Goal: Transaction & Acquisition: Book appointment/travel/reservation

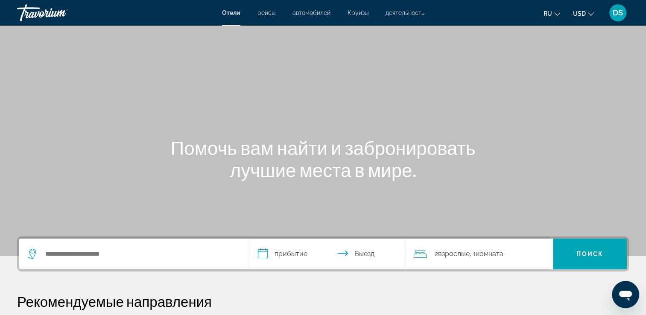
click at [309, 17] on div "Отели рейсы автомобилей Круизы деятельность Отели рейсы автомобилей Круизы деят…" at bounding box center [323, 13] width 646 height 22
click at [309, 15] on span "автомобилей" at bounding box center [311, 12] width 38 height 7
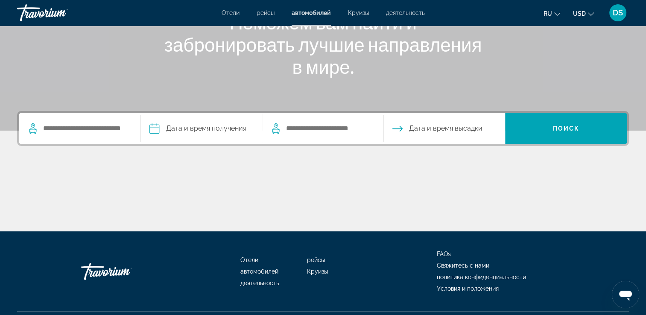
scroll to position [146, 0]
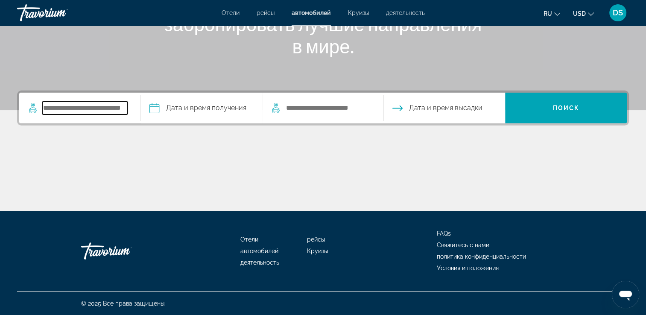
click at [99, 107] on input "Search pickup location" at bounding box center [84, 108] width 85 height 13
click at [164, 109] on input "Pickup date" at bounding box center [201, 109] width 125 height 33
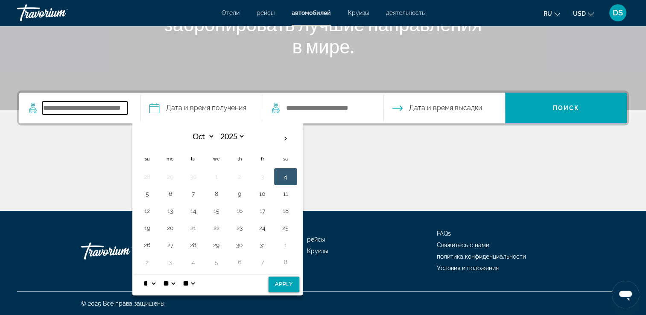
click at [92, 109] on input "Search pickup location" at bounding box center [84, 108] width 85 height 13
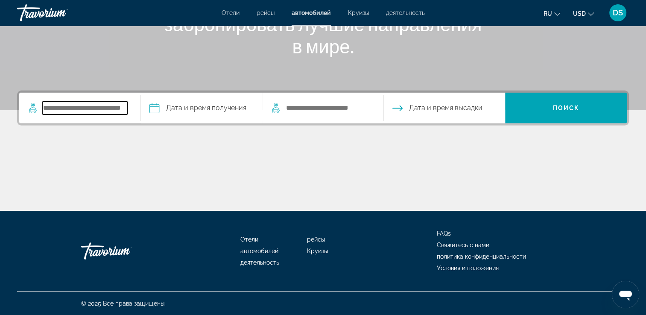
click at [92, 109] on input "Search pickup location" at bounding box center [84, 108] width 85 height 13
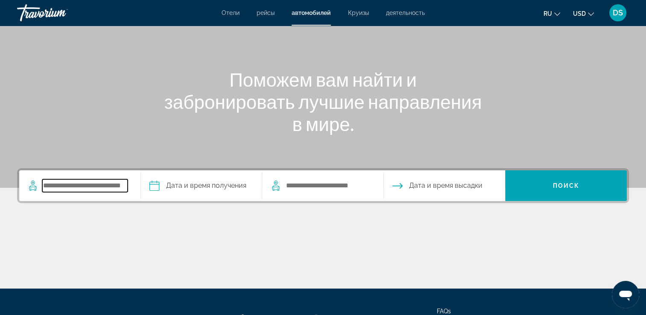
scroll to position [61, 0]
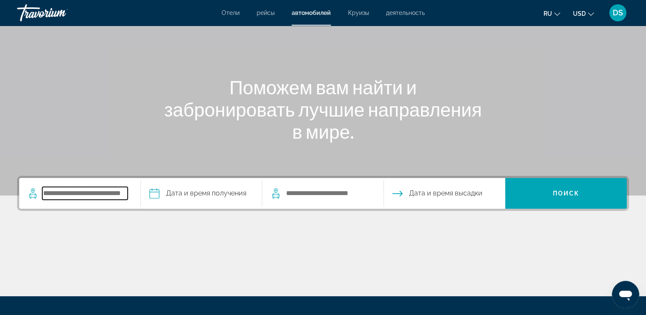
click at [88, 193] on input "Search pickup location" at bounding box center [84, 193] width 85 height 13
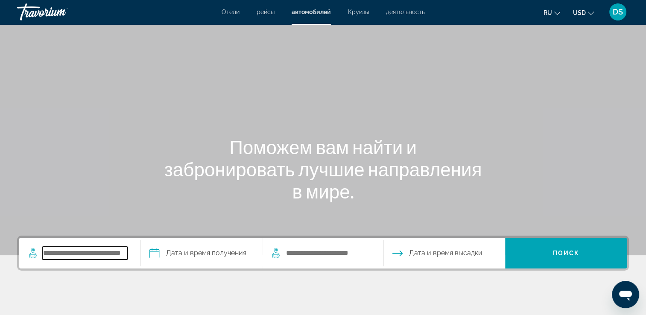
scroll to position [0, 0]
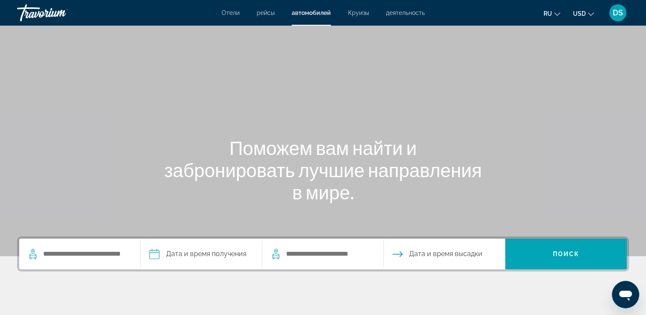
click at [231, 10] on span "Отели" at bounding box center [231, 12] width 18 height 7
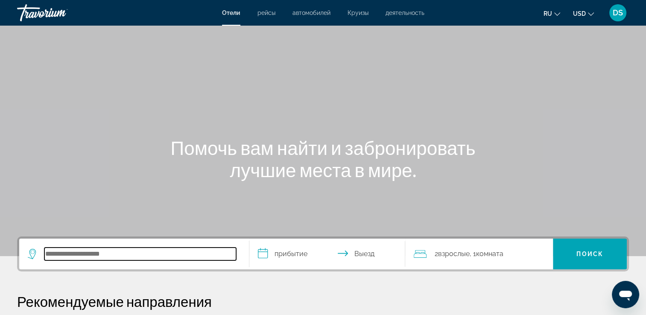
click at [74, 253] on input "Search hotel destination" at bounding box center [140, 254] width 192 height 13
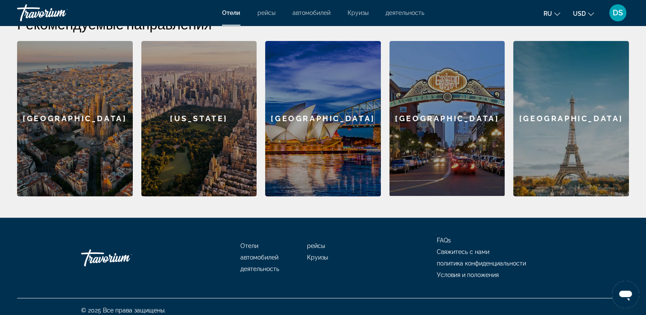
scroll to position [113, 0]
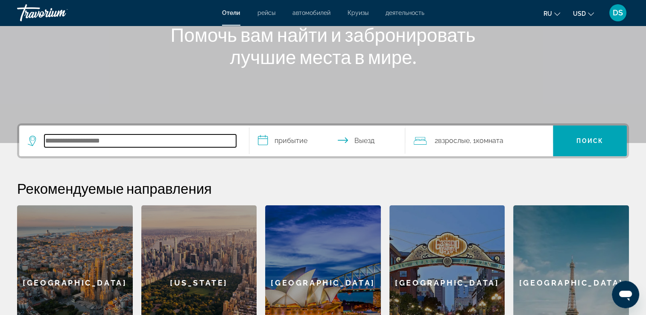
click at [180, 137] on input "Search hotel destination" at bounding box center [140, 140] width 192 height 13
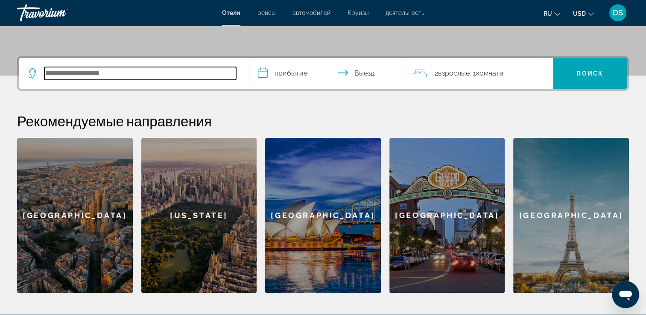
scroll to position [208, 0]
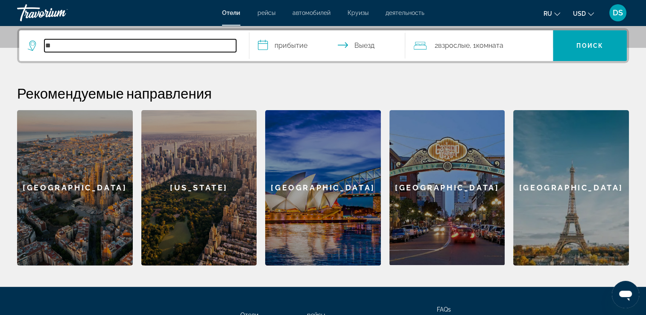
type input "*"
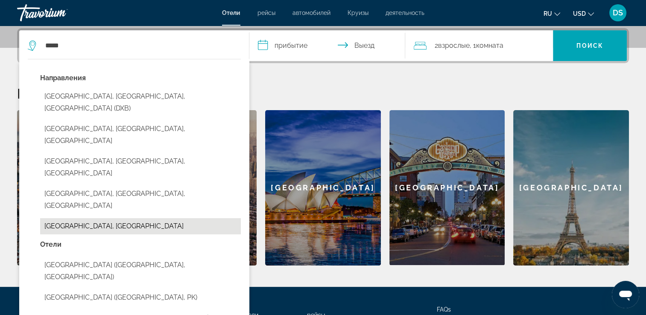
click at [83, 218] on button "[GEOGRAPHIC_DATA], [GEOGRAPHIC_DATA]" at bounding box center [140, 226] width 201 height 16
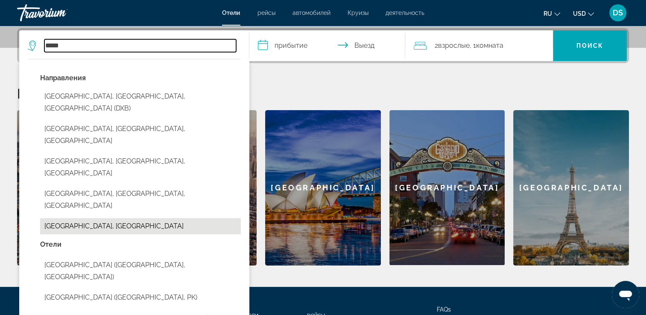
type input "**********"
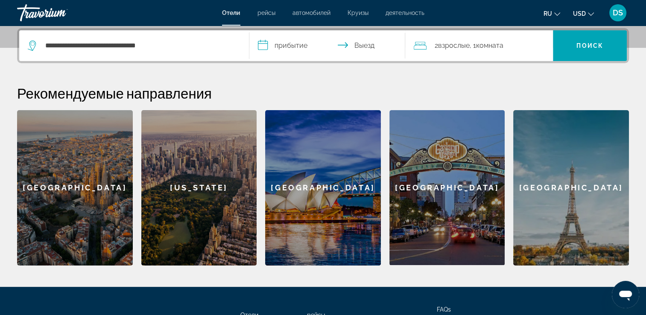
click at [288, 50] on input "**********" at bounding box center [329, 46] width 160 height 33
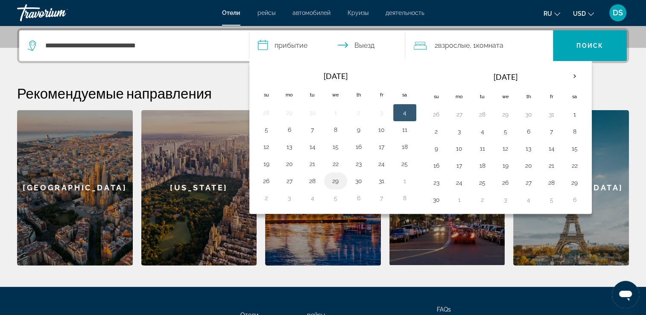
click at [341, 180] on td "29" at bounding box center [335, 180] width 23 height 17
click at [336, 182] on button "29" at bounding box center [336, 181] width 14 height 12
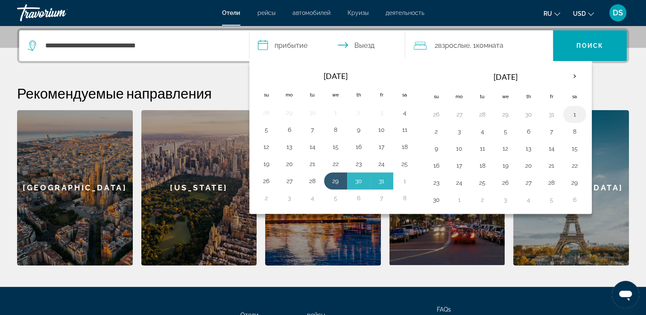
click at [570, 114] on button "1" at bounding box center [575, 114] width 14 height 12
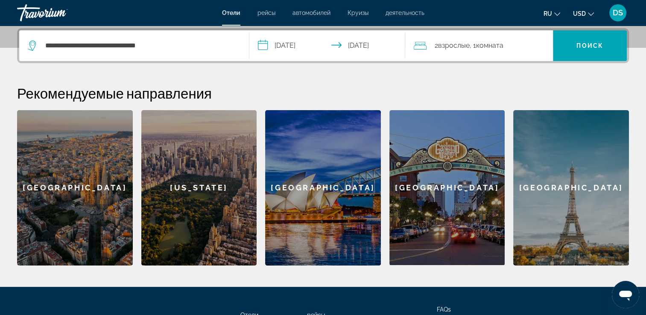
click at [296, 50] on input "**********" at bounding box center [329, 46] width 160 height 33
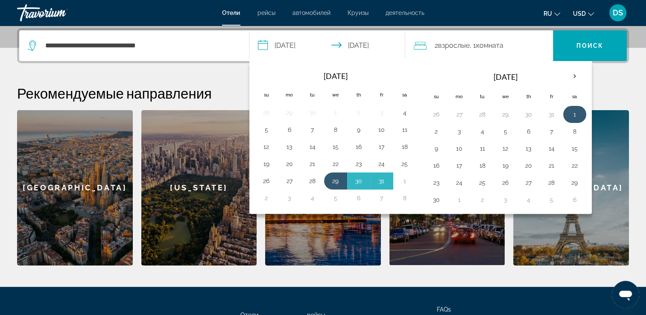
click at [570, 113] on button "1" at bounding box center [575, 114] width 14 height 12
click at [293, 181] on button "27" at bounding box center [290, 181] width 14 height 12
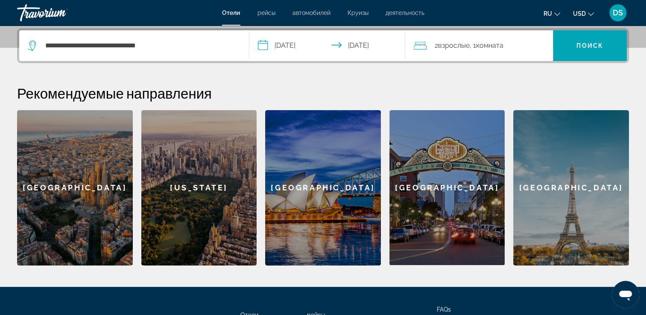
click at [347, 47] on input "**********" at bounding box center [329, 46] width 160 height 33
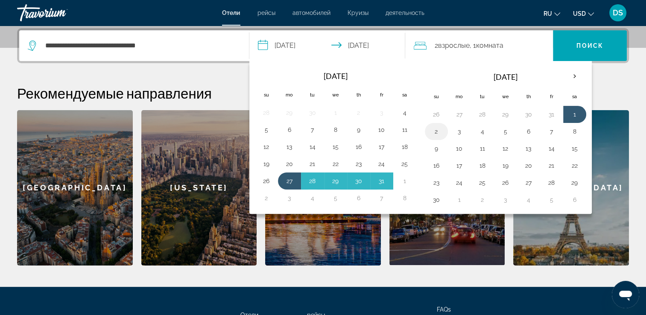
click at [438, 129] on button "2" at bounding box center [436, 131] width 14 height 12
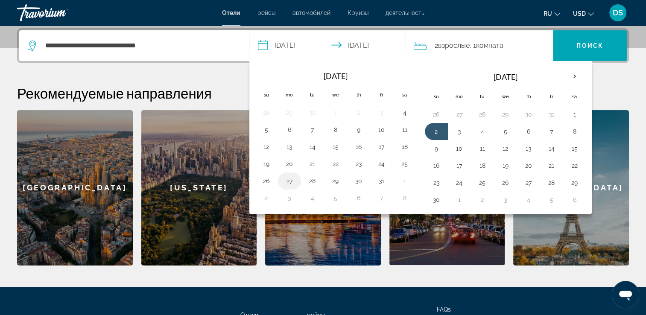
click at [293, 178] on button "27" at bounding box center [290, 181] width 14 height 12
type input "**********"
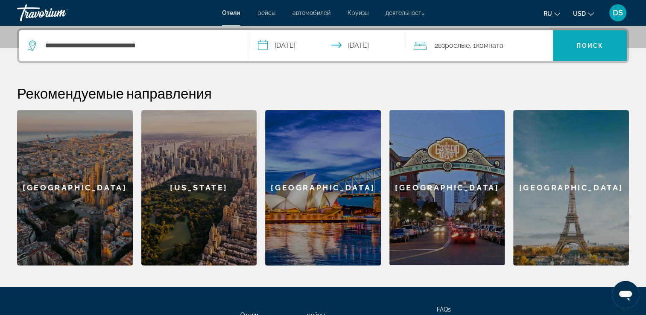
click at [572, 47] on span "Search" at bounding box center [590, 45] width 74 height 20
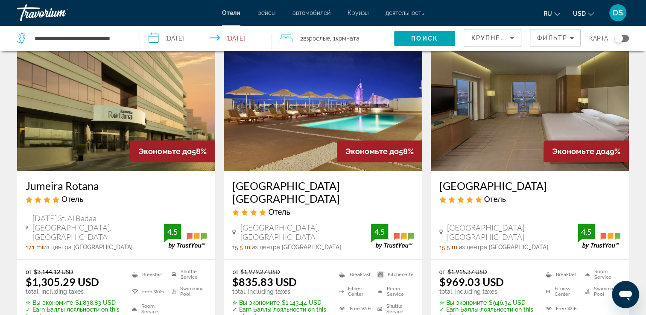
scroll to position [384, 0]
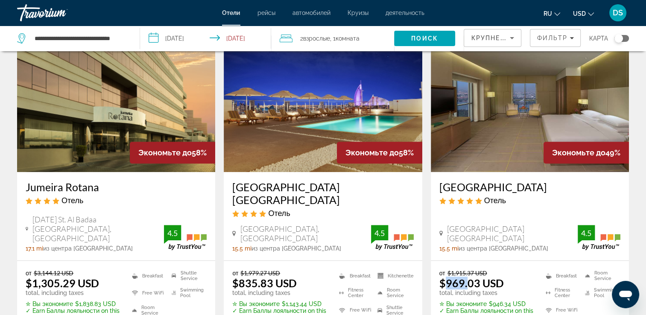
drag, startPoint x: 447, startPoint y: 255, endPoint x: 467, endPoint y: 255, distance: 19.6
click at [467, 277] on ins "$969.03 USD" at bounding box center [471, 283] width 64 height 13
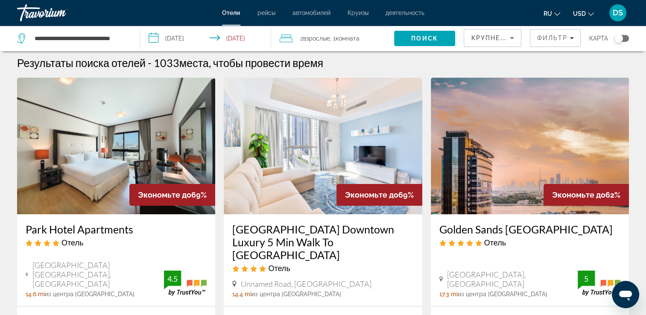
scroll to position [0, 0]
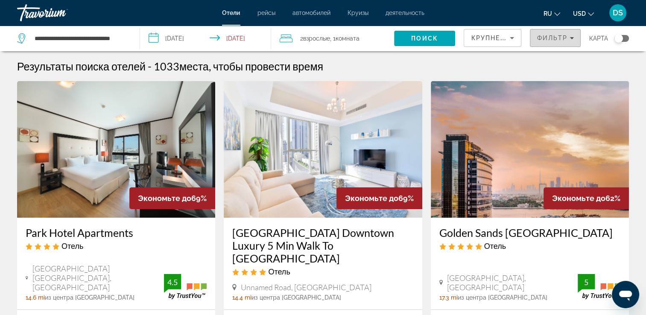
click at [567, 39] on div "Фильтр" at bounding box center [555, 38] width 37 height 7
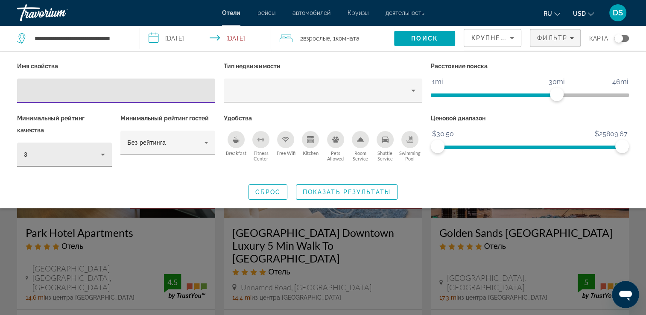
click at [42, 157] on div "3" at bounding box center [62, 154] width 77 height 10
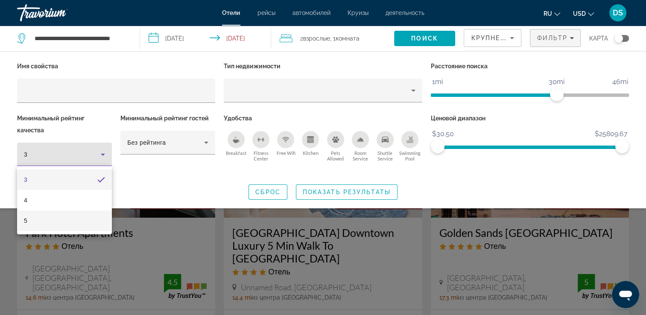
click at [35, 223] on mat-option "5" at bounding box center [64, 220] width 95 height 20
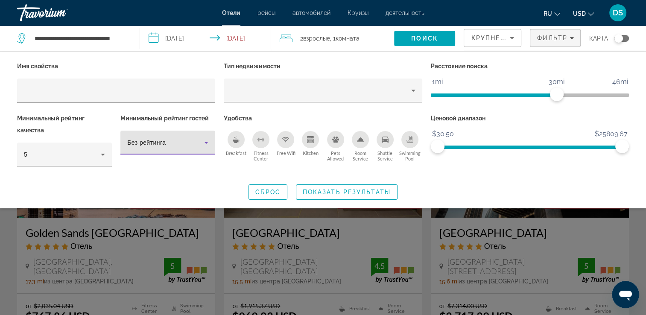
click at [194, 142] on div "Без рейтинга" at bounding box center [165, 142] width 77 height 10
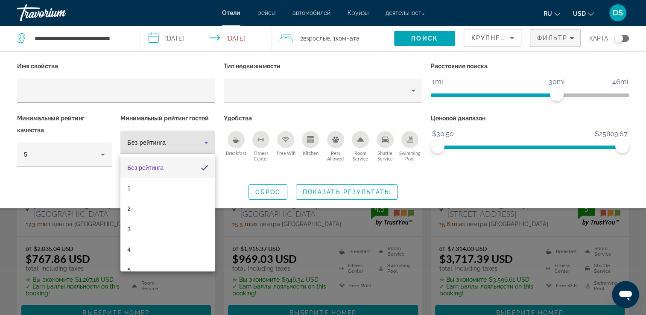
scroll to position [43, 0]
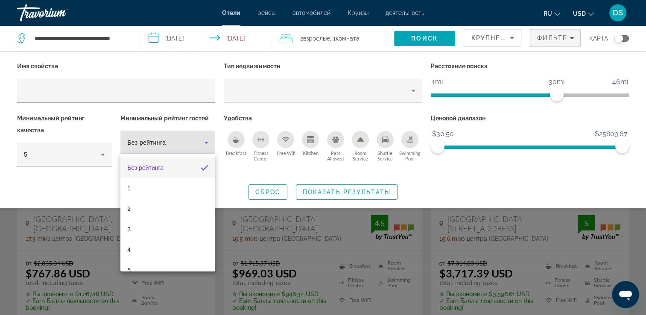
click at [237, 176] on div at bounding box center [323, 157] width 646 height 315
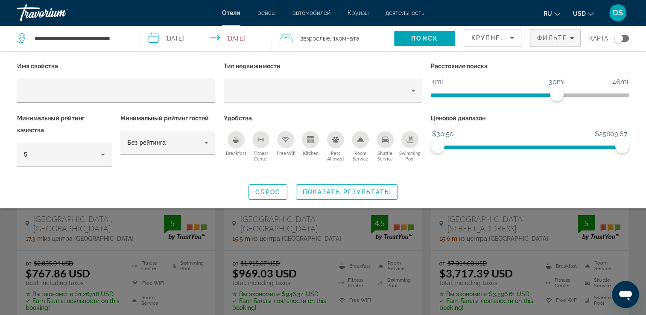
click at [312, 190] on span "Показать результаты" at bounding box center [347, 192] width 88 height 7
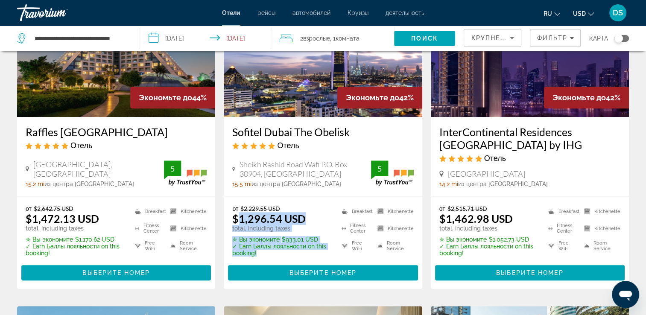
scroll to position [427, 0]
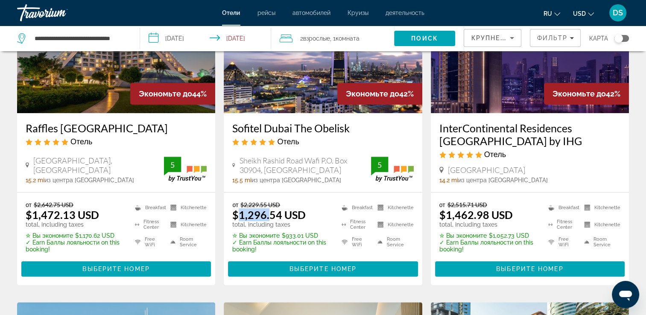
drag, startPoint x: 239, startPoint y: 265, endPoint x: 268, endPoint y: 228, distance: 47.5
click at [268, 221] on ins "$1,296.54 USD" at bounding box center [268, 214] width 73 height 13
drag, startPoint x: 242, startPoint y: 217, endPoint x: 258, endPoint y: 217, distance: 15.8
click at [258, 208] on del "$2,229.55 USD" at bounding box center [260, 204] width 40 height 7
drag, startPoint x: 258, startPoint y: 217, endPoint x: 263, endPoint y: 226, distance: 9.7
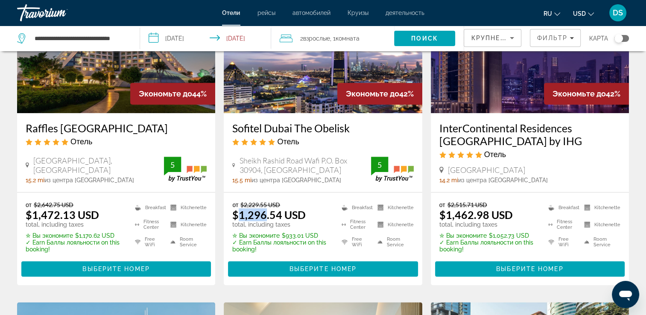
click at [263, 221] on ins "$1,296.54 USD" at bounding box center [268, 214] width 73 height 13
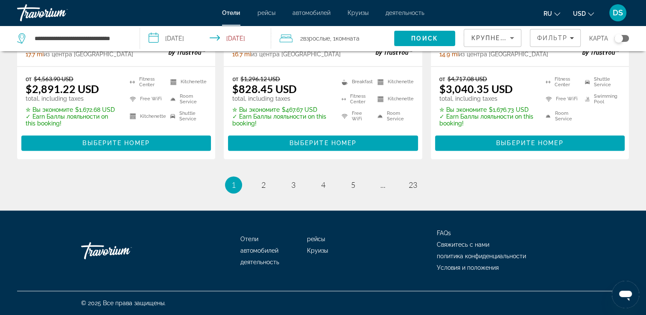
scroll to position [1221, 0]
click at [261, 186] on span "2" at bounding box center [263, 184] width 4 height 9
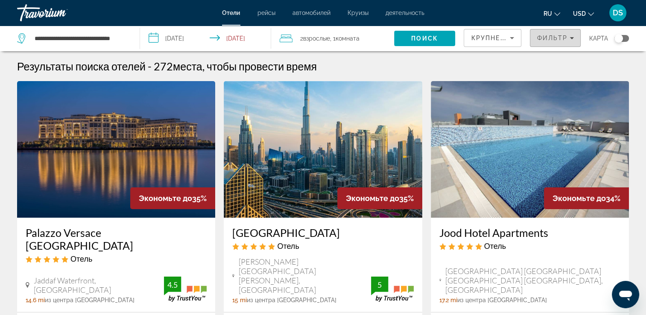
click at [546, 40] on span "Фильтр" at bounding box center [552, 38] width 31 height 7
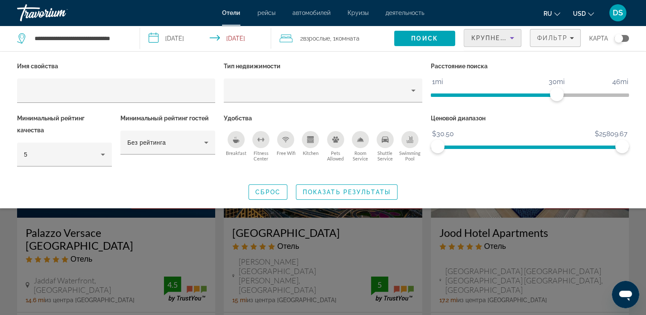
click at [500, 37] on span "Крупнейшие сбережения" at bounding box center [523, 38] width 104 height 7
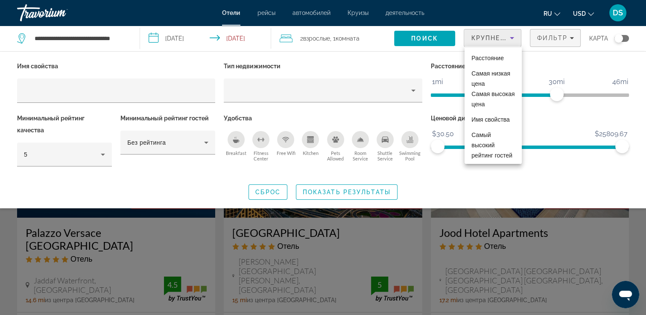
click at [565, 35] on div at bounding box center [323, 157] width 646 height 315
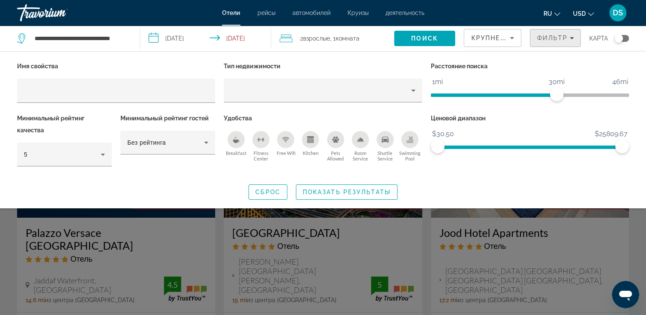
click at [572, 36] on icon "Filters" at bounding box center [571, 38] width 4 height 4
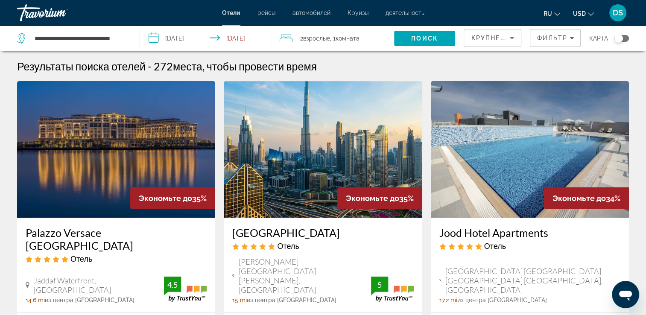
click at [217, 35] on input "**********" at bounding box center [207, 40] width 135 height 28
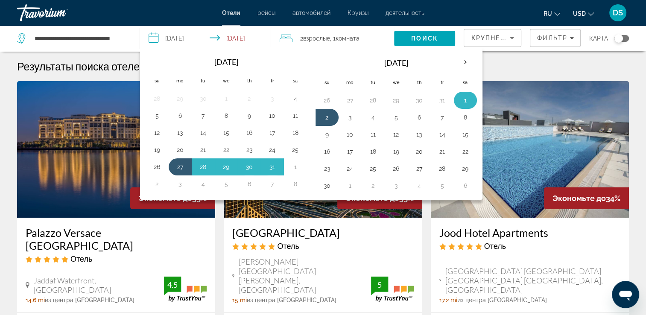
click at [463, 98] on button "1" at bounding box center [465, 100] width 14 height 12
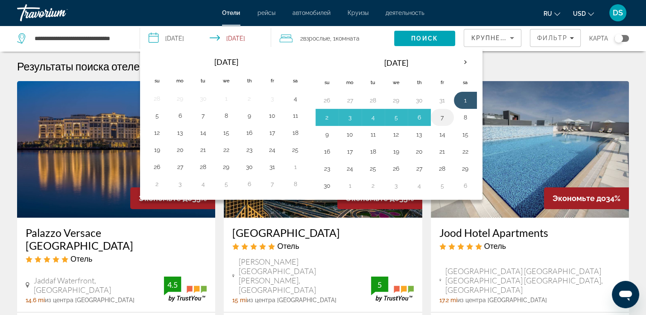
click at [439, 117] on button "7" at bounding box center [442, 117] width 14 height 12
type input "**********"
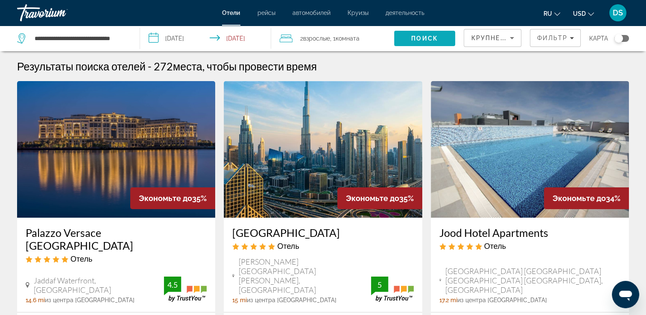
click at [408, 41] on span "Search" at bounding box center [424, 38] width 61 height 20
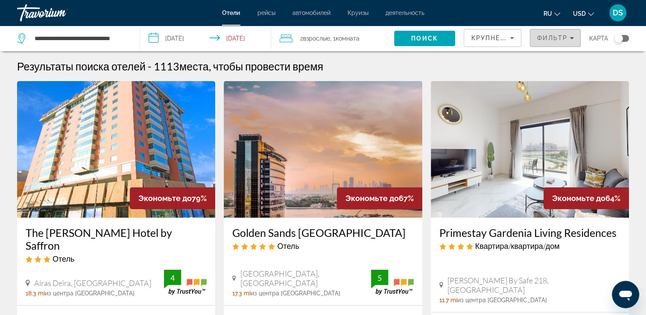
click at [558, 35] on span "Фильтр" at bounding box center [552, 38] width 31 height 7
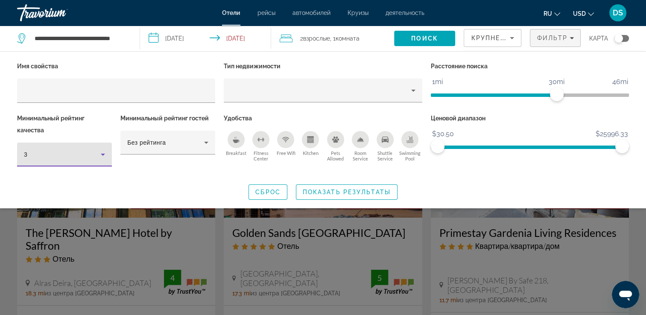
click at [101, 155] on icon "Hotel Filters" at bounding box center [103, 154] width 10 height 10
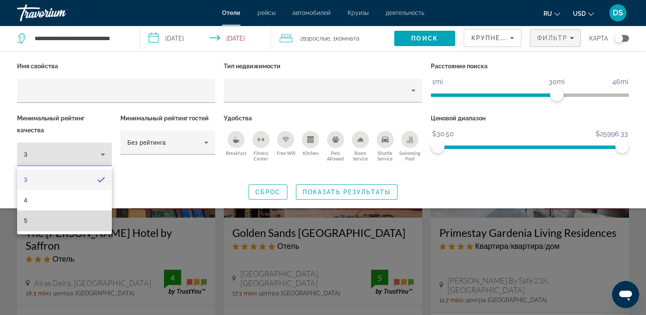
click at [55, 224] on mat-option "5" at bounding box center [64, 220] width 95 height 20
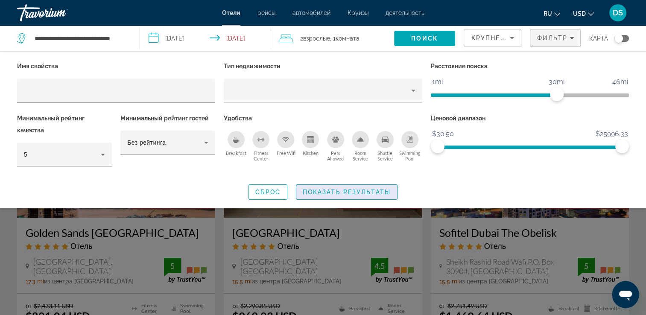
click at [312, 192] on span "Показать результаты" at bounding box center [347, 192] width 88 height 7
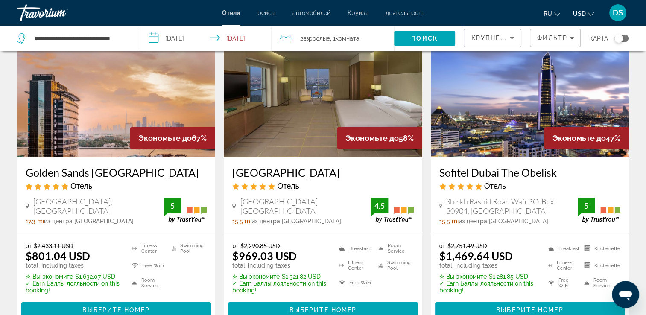
scroll to position [128, 0]
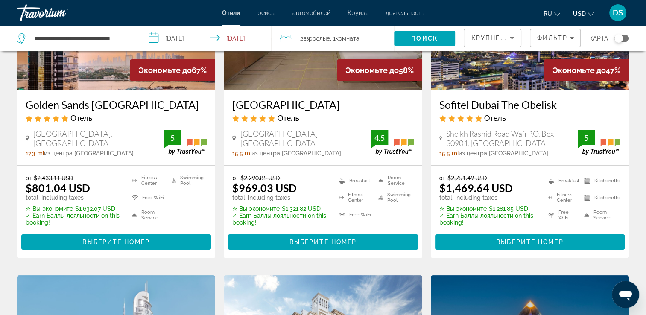
click at [315, 76] on img "Main content" at bounding box center [323, 21] width 198 height 137
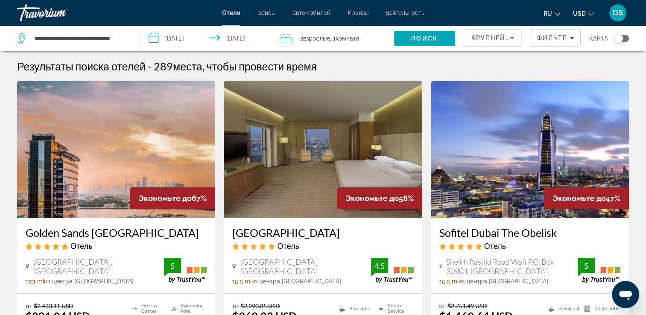
click at [183, 39] on input "**********" at bounding box center [207, 40] width 135 height 28
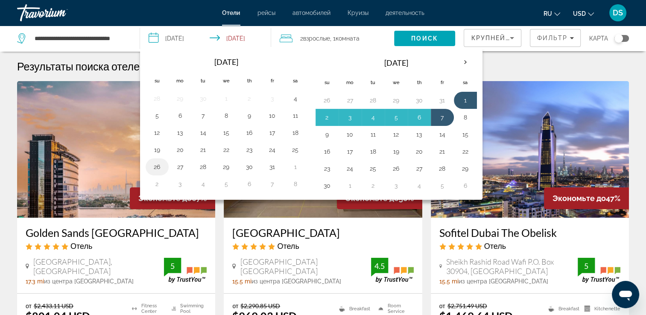
click at [155, 166] on button "26" at bounding box center [157, 167] width 14 height 12
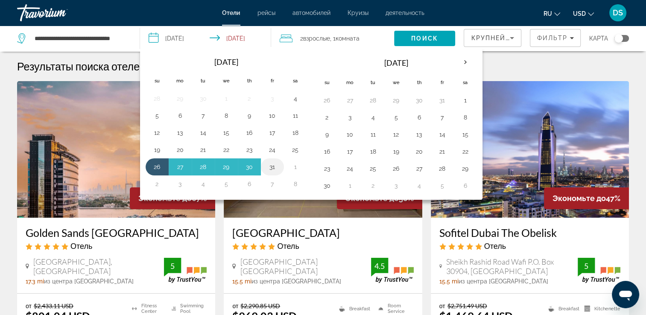
click at [268, 163] on button "31" at bounding box center [272, 167] width 14 height 12
type input "**********"
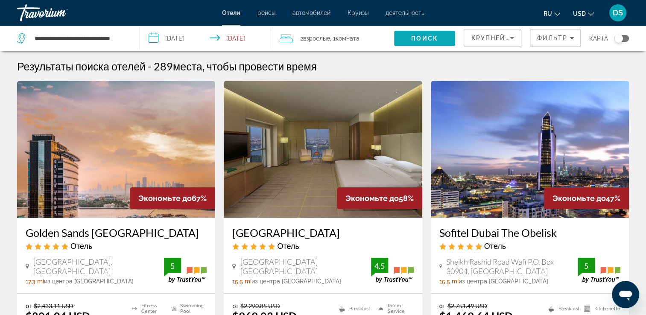
click at [422, 38] on span "Поиск" at bounding box center [424, 38] width 27 height 7
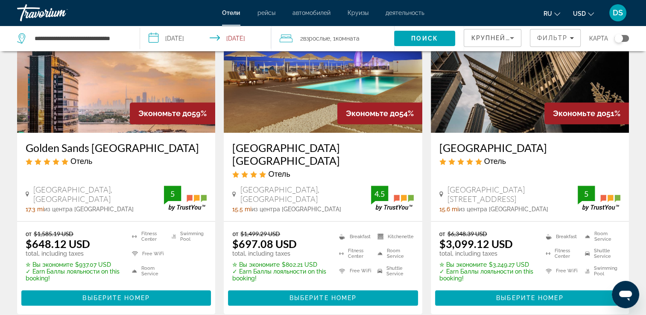
scroll to position [427, 0]
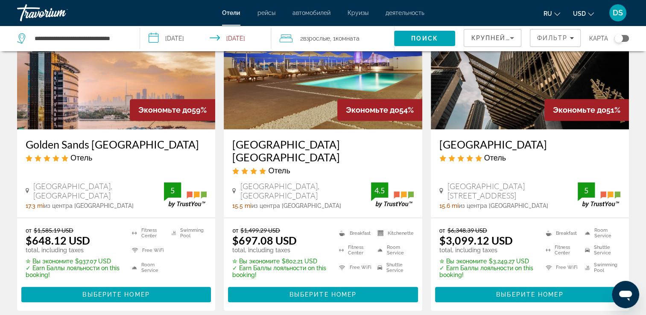
click at [297, 83] on img "Main content" at bounding box center [323, 61] width 198 height 137
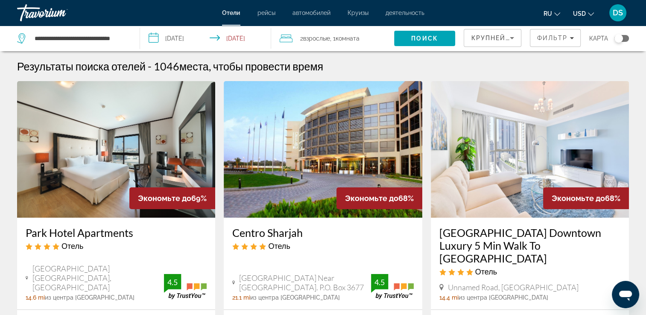
click at [307, 14] on span "автомобилей" at bounding box center [311, 12] width 38 height 7
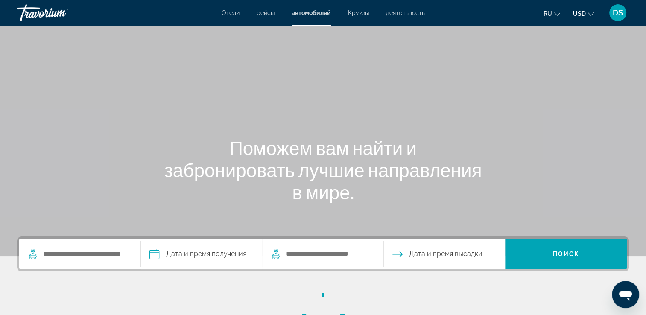
click at [271, 13] on span "рейсы" at bounding box center [266, 12] width 18 height 7
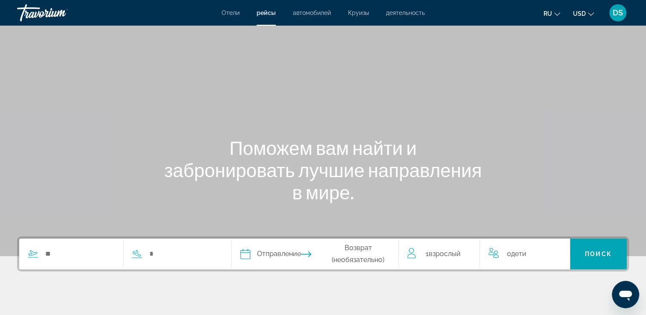
click at [343, 13] on li "Круизы" at bounding box center [358, 12] width 38 height 7
click at [359, 14] on span "Круизы" at bounding box center [358, 12] width 21 height 7
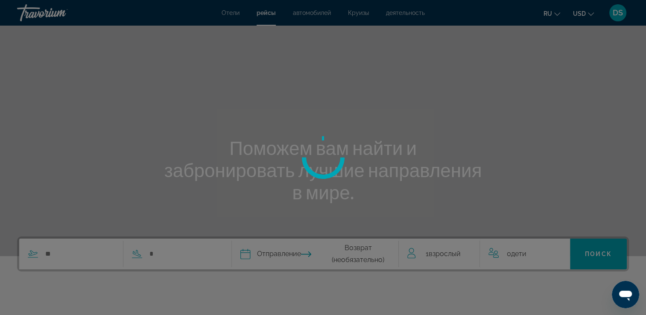
click at [384, 15] on div at bounding box center [323, 157] width 646 height 315
click at [397, 14] on div at bounding box center [323, 157] width 646 height 315
click at [404, 11] on div at bounding box center [323, 157] width 646 height 315
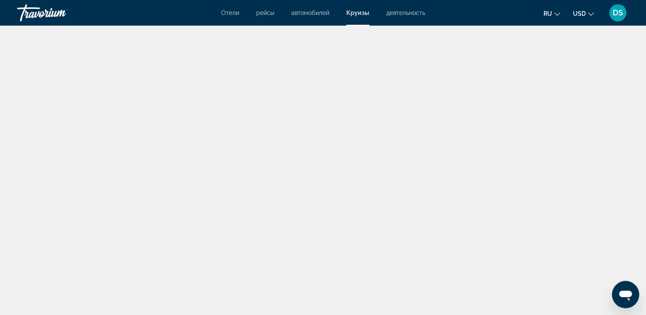
click at [403, 14] on span "деятельность" at bounding box center [405, 12] width 39 height 7
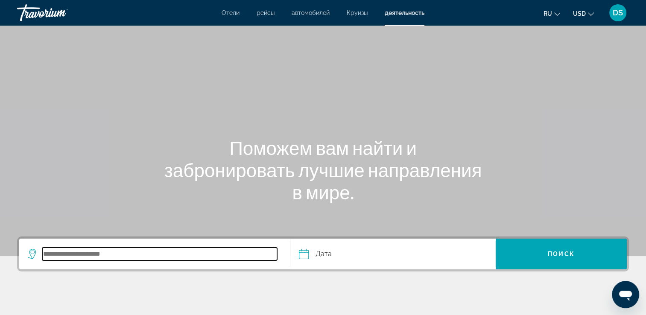
click at [94, 254] on input "Search destination" at bounding box center [159, 254] width 235 height 13
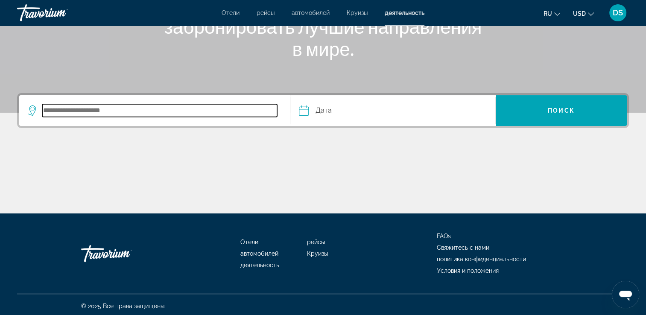
scroll to position [146, 0]
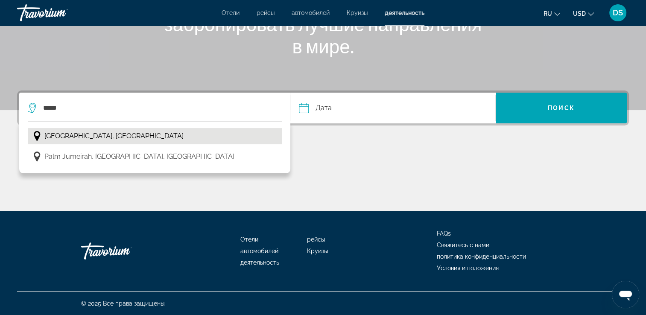
click at [72, 140] on span "[GEOGRAPHIC_DATA], [GEOGRAPHIC_DATA]" at bounding box center [113, 136] width 139 height 12
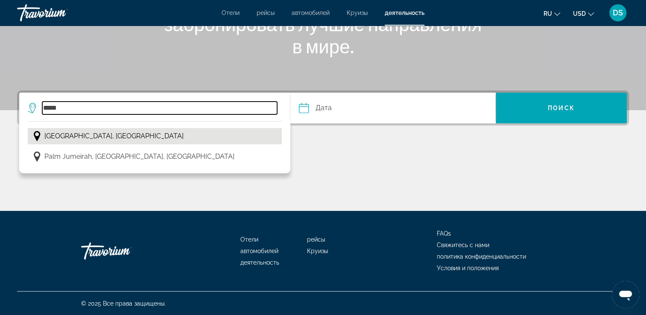
type input "**********"
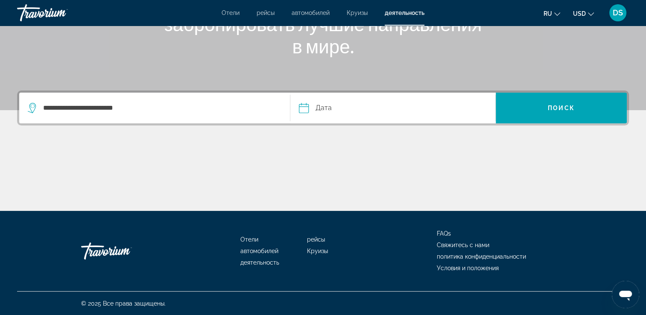
click at [362, 108] on input "Date" at bounding box center [348, 109] width 102 height 33
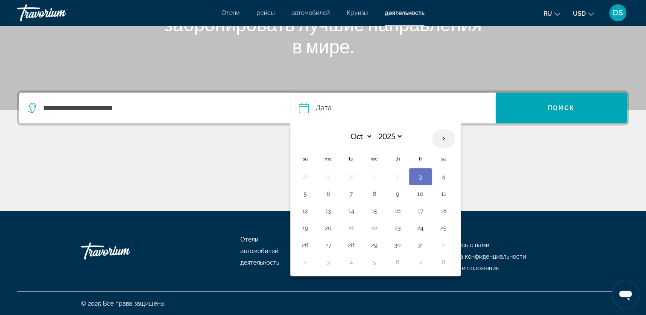
click at [440, 140] on th "Next month" at bounding box center [443, 138] width 23 height 19
select select "**"
click at [443, 173] on button "1" at bounding box center [444, 177] width 14 height 12
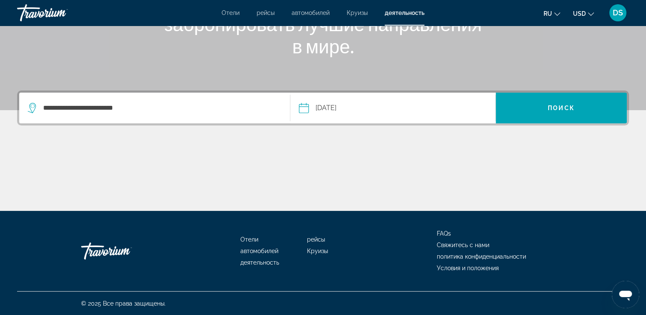
click at [430, 109] on button "**********" at bounding box center [397, 108] width 196 height 31
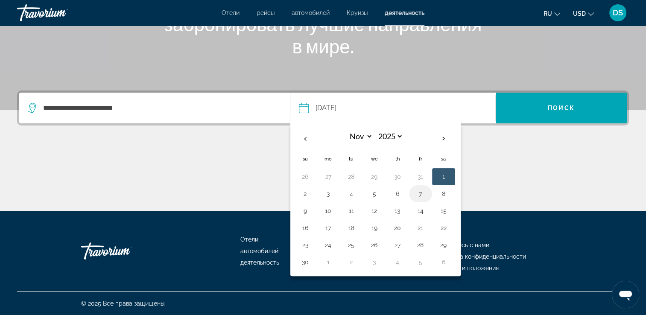
click at [424, 190] on button "7" at bounding box center [421, 194] width 14 height 12
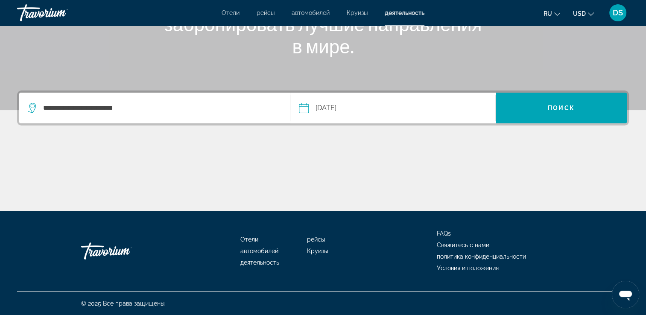
click at [362, 113] on input "**********" at bounding box center [348, 109] width 102 height 33
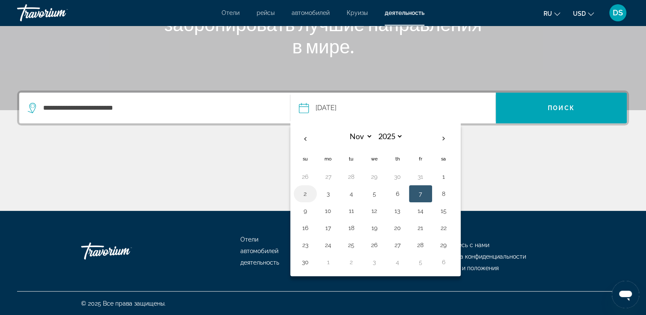
click at [306, 195] on button "2" at bounding box center [305, 194] width 14 height 12
type input "**********"
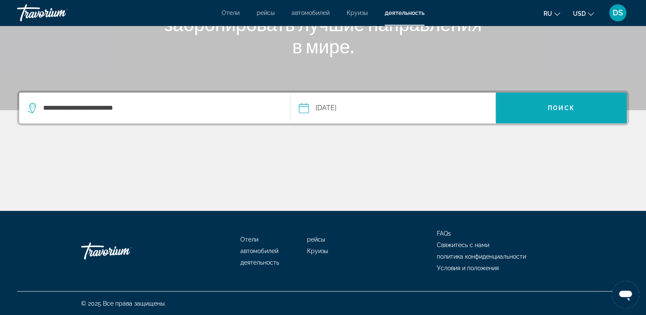
click at [551, 102] on span "Search" at bounding box center [561, 108] width 131 height 20
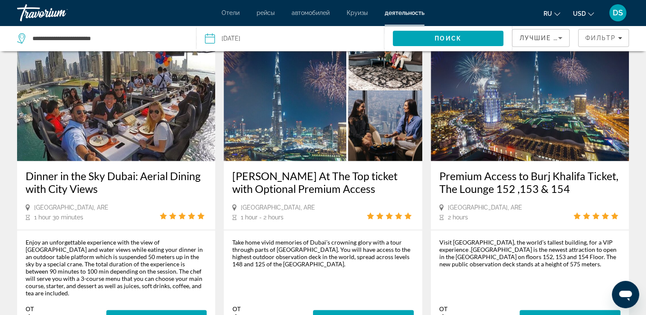
scroll to position [1195, 0]
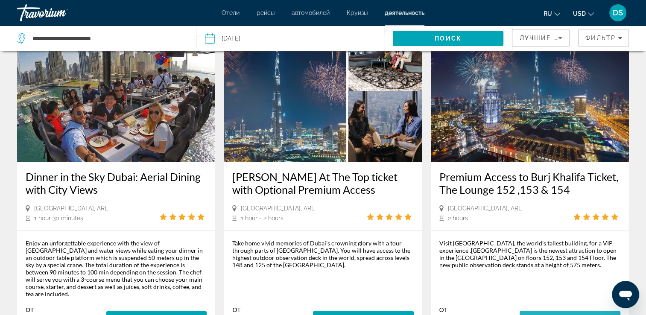
click at [548, 315] on span "Больше информации" at bounding box center [569, 318] width 87 height 7
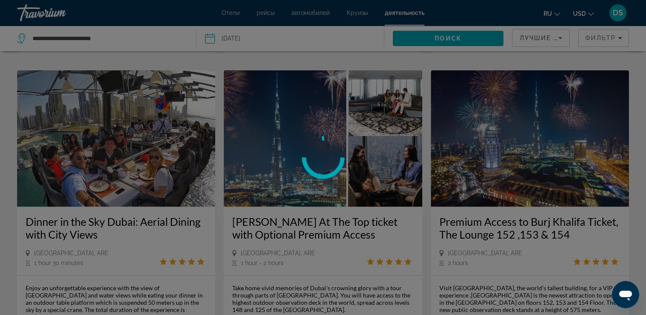
scroll to position [1152, 0]
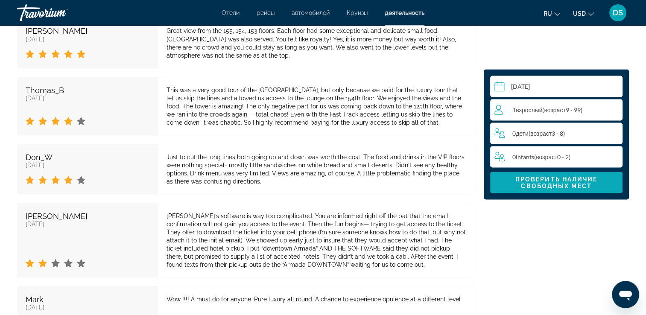
scroll to position [1573, 0]
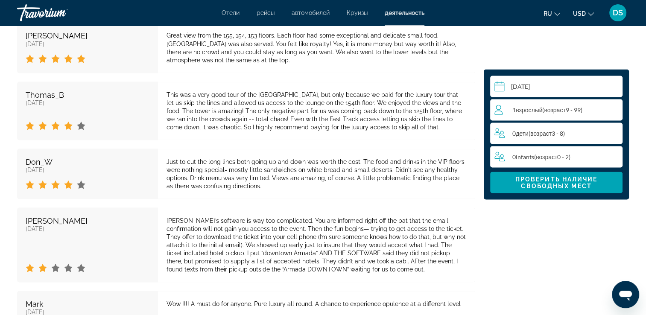
click at [548, 107] on span "возраст" at bounding box center [554, 109] width 21 height 7
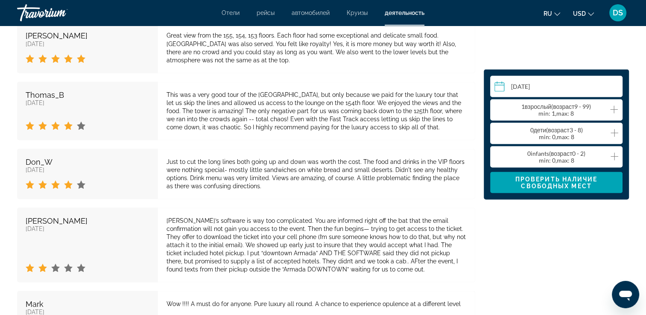
click at [613, 108] on icon "Increment adults" at bounding box center [614, 109] width 8 height 10
drag, startPoint x: 545, startPoint y: 221, endPoint x: 543, endPoint y: 216, distance: 4.9
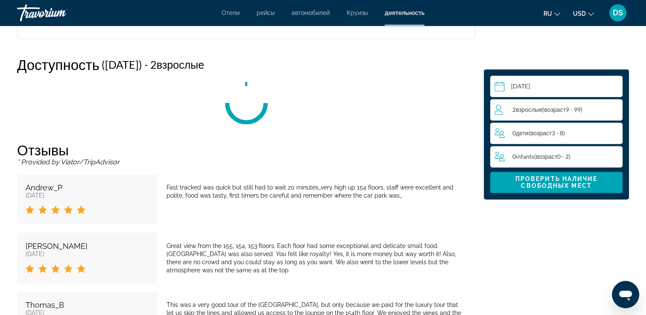
scroll to position [1382, 0]
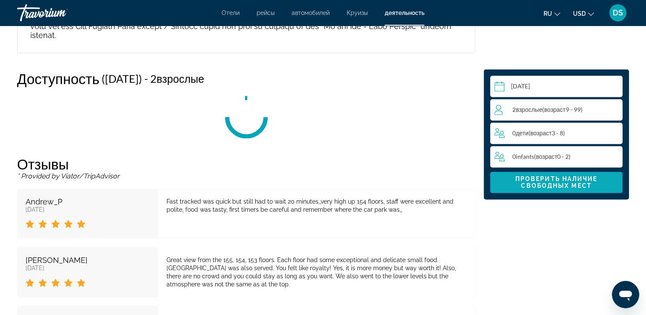
click at [542, 181] on span "Проверить наличие свободных мест" at bounding box center [556, 182] width 82 height 14
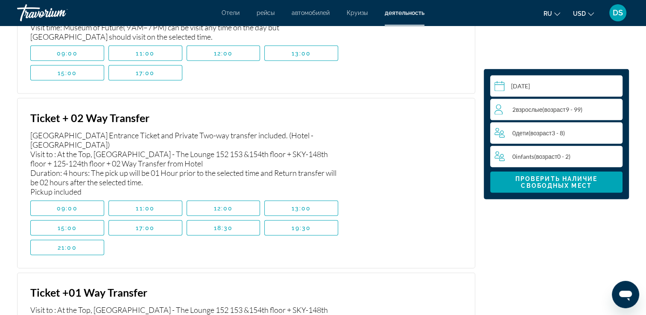
scroll to position [1894, 0]
click at [294, 171] on div "[GEOGRAPHIC_DATA] Entrance Ticket and Private Two-way transfer included. (Hotel…" at bounding box center [184, 162] width 308 height 66
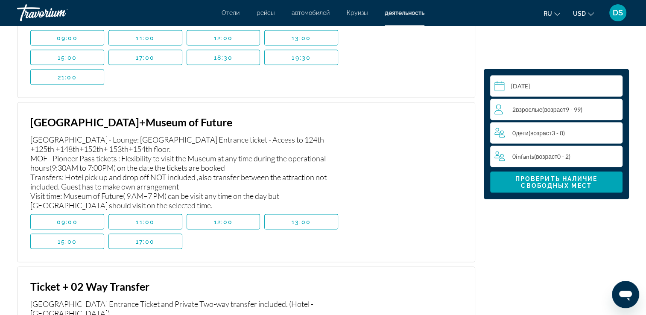
scroll to position [1724, 0]
click at [137, 232] on span "Main content" at bounding box center [145, 242] width 73 height 20
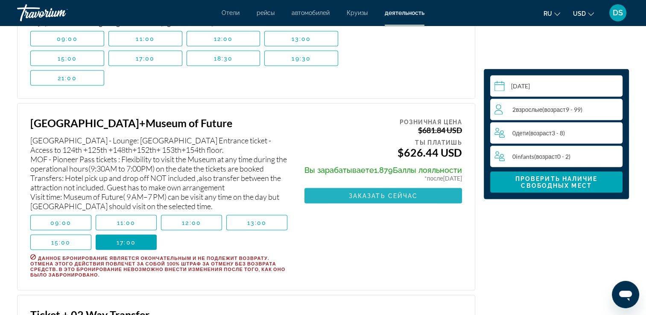
click at [340, 186] on span "Main content" at bounding box center [382, 196] width 157 height 20
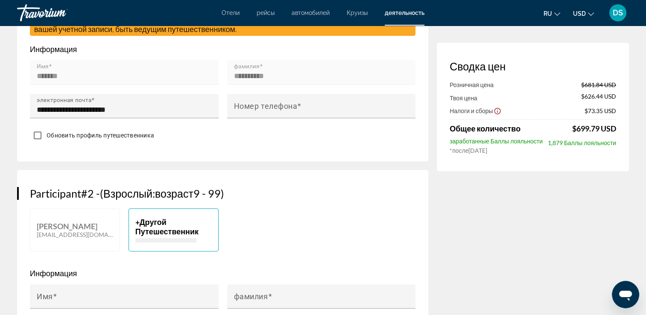
scroll to position [299, 0]
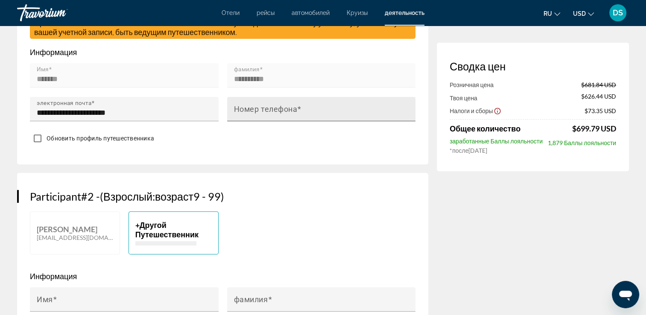
click at [292, 107] on mat-label "Номер телефона" at bounding box center [266, 109] width 64 height 9
click at [292, 108] on input "Номер телефона" at bounding box center [324, 113] width 180 height 10
type input "**********"
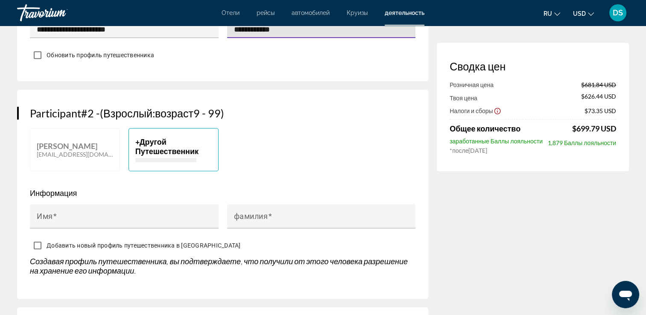
scroll to position [384, 0]
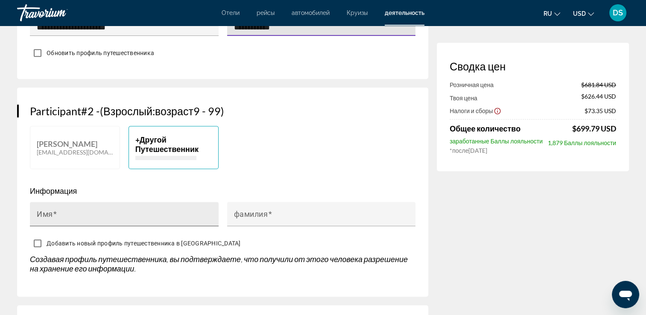
click at [70, 208] on div "Имя" at bounding box center [127, 214] width 180 height 24
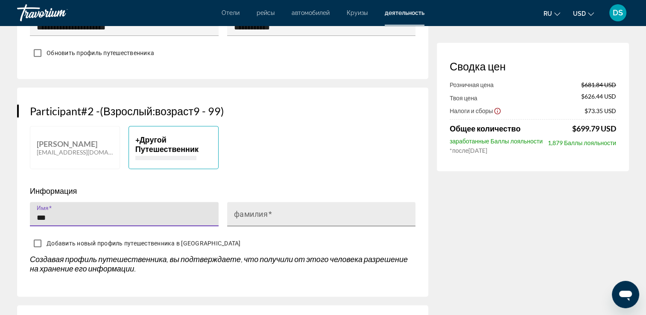
type input "***"
click at [244, 212] on mat-label "фамилия" at bounding box center [251, 214] width 34 height 9
click at [244, 213] on input "фамилия" at bounding box center [324, 218] width 180 height 10
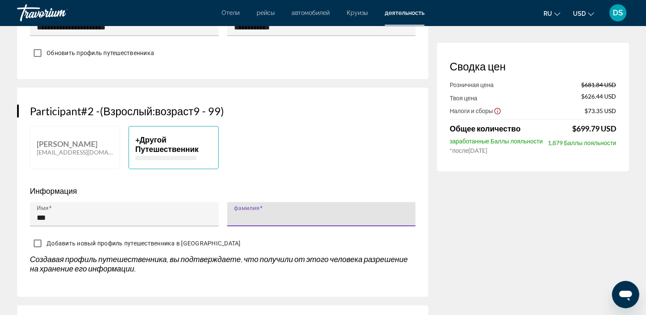
type input "*"
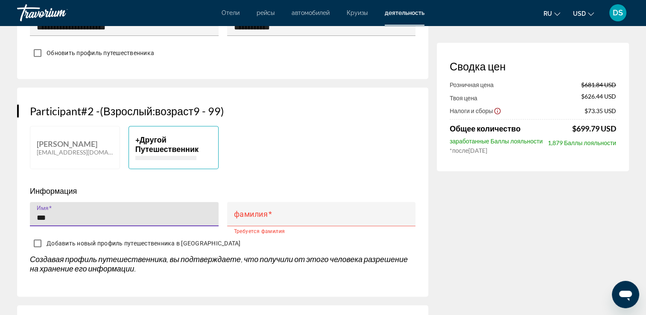
drag, startPoint x: 156, startPoint y: 216, endPoint x: 132, endPoint y: 213, distance: 23.6
click at [131, 216] on input "***" at bounding box center [127, 218] width 180 height 10
type input "*"
type input "********"
click at [258, 214] on mat-label "фамилия" at bounding box center [251, 214] width 34 height 9
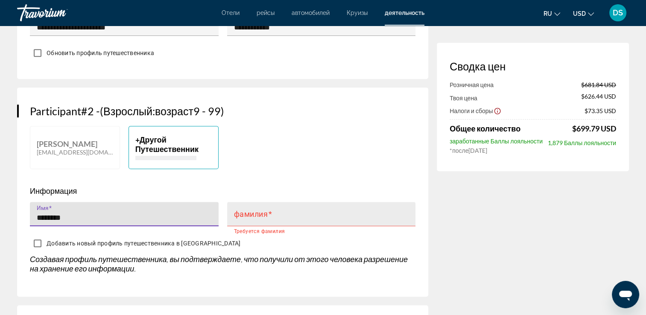
click at [258, 214] on input "фамилия" at bounding box center [324, 218] width 180 height 10
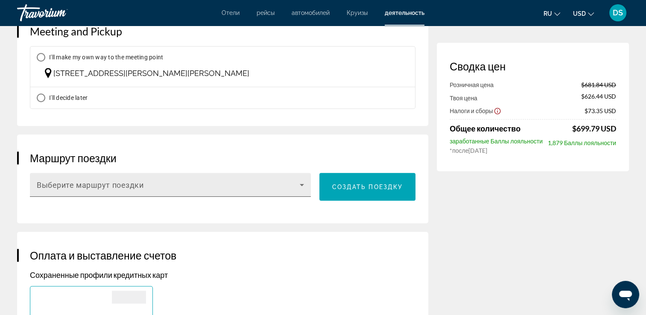
scroll to position [683, 0]
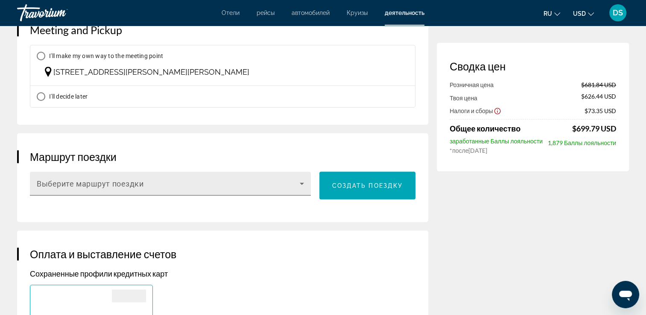
type input "***"
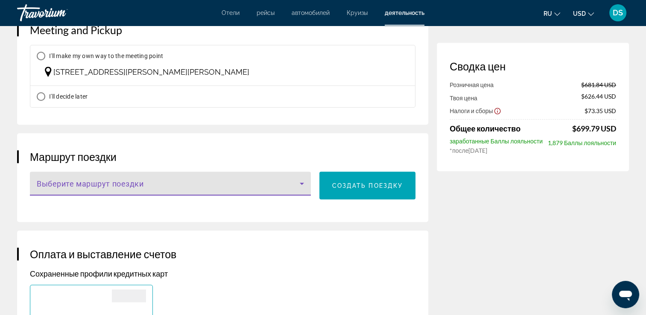
click at [106, 182] on span "Main content" at bounding box center [168, 187] width 263 height 10
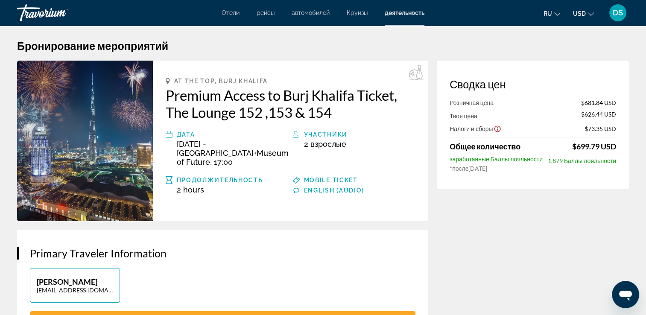
scroll to position [0, 0]
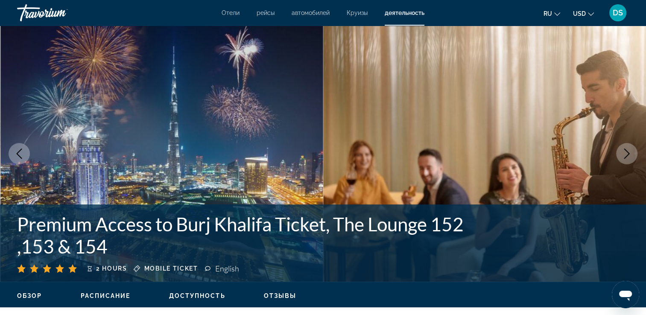
click at [591, 16] on button "USD USD ($) MXN (Mex$) CAD (Can$) GBP (£) EUR (€) AUD (A$) NZD (NZ$) CNY (CN¥)" at bounding box center [583, 13] width 21 height 12
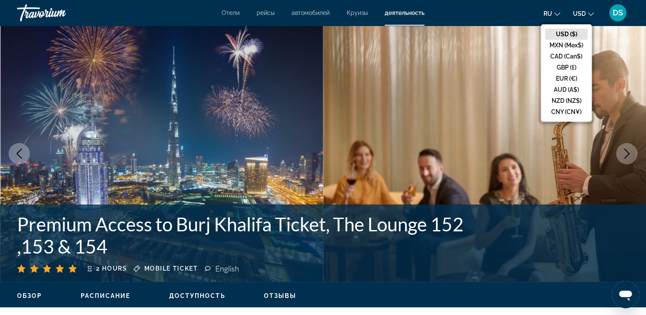
click at [478, 67] on img "Main content" at bounding box center [484, 154] width 323 height 256
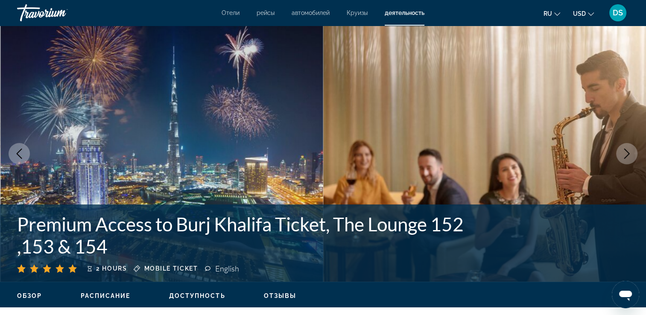
click at [551, 18] on button "ru English Español Français Italiano Português русский" at bounding box center [551, 13] width 17 height 12
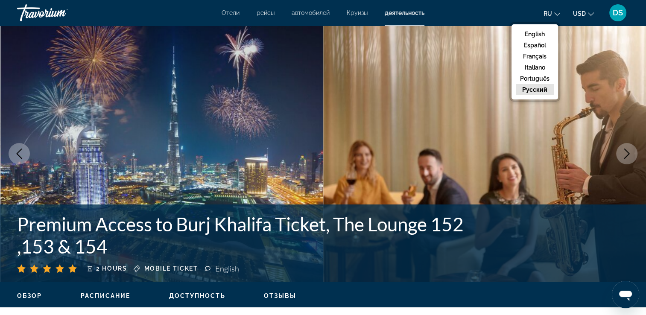
click at [396, 85] on img "Main content" at bounding box center [484, 154] width 323 height 256
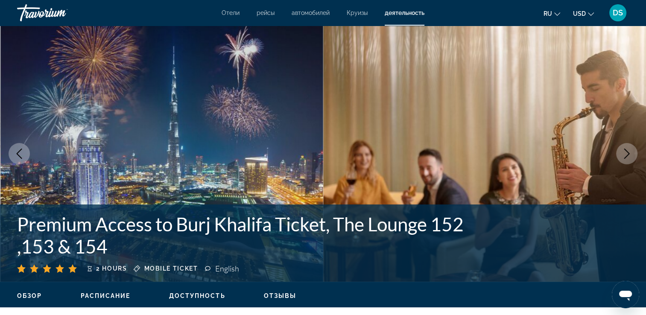
click at [618, 12] on span "DS" at bounding box center [617, 13] width 10 height 9
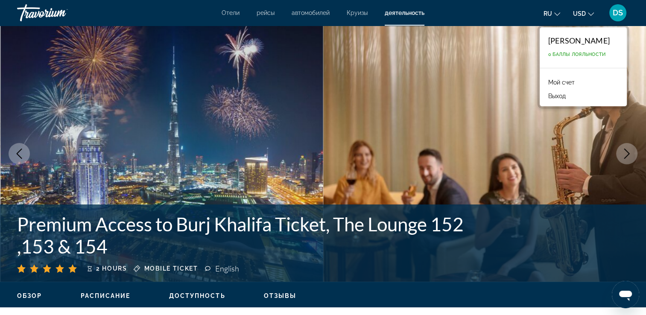
click at [549, 54] on span "0 Баллы лояльности" at bounding box center [577, 55] width 58 height 6
drag, startPoint x: 549, startPoint y: 54, endPoint x: 542, endPoint y: 54, distance: 7.3
click at [548, 54] on span "0 Баллы лояльности" at bounding box center [577, 55] width 58 height 6
click at [490, 62] on img "Main content" at bounding box center [484, 154] width 323 height 256
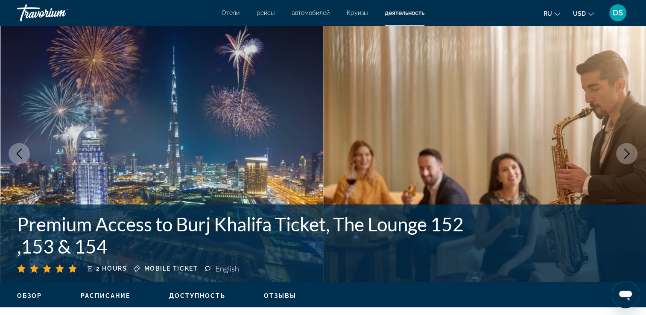
click at [230, 10] on span "Отели" at bounding box center [231, 12] width 18 height 7
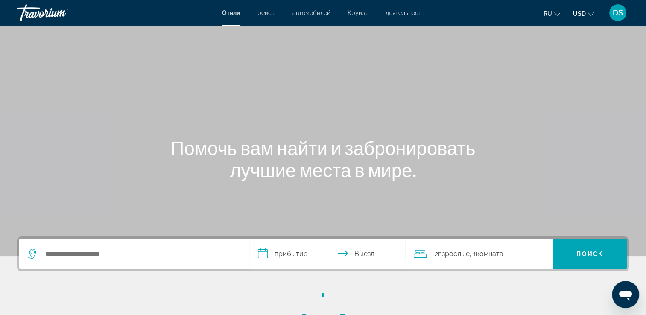
click at [266, 14] on span "рейсы" at bounding box center [266, 12] width 18 height 7
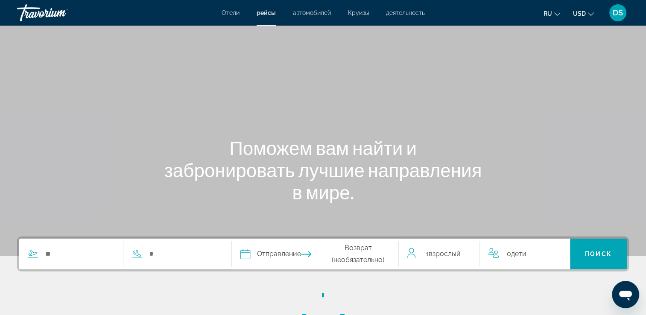
click at [304, 16] on span "автомобилей" at bounding box center [312, 12] width 38 height 7
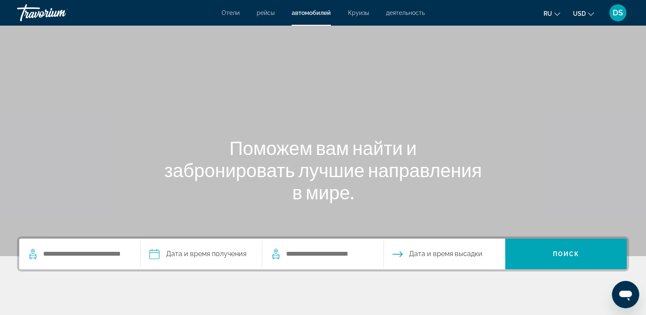
click at [225, 15] on span "Отели" at bounding box center [231, 12] width 18 height 7
